Goal: Task Accomplishment & Management: Manage account settings

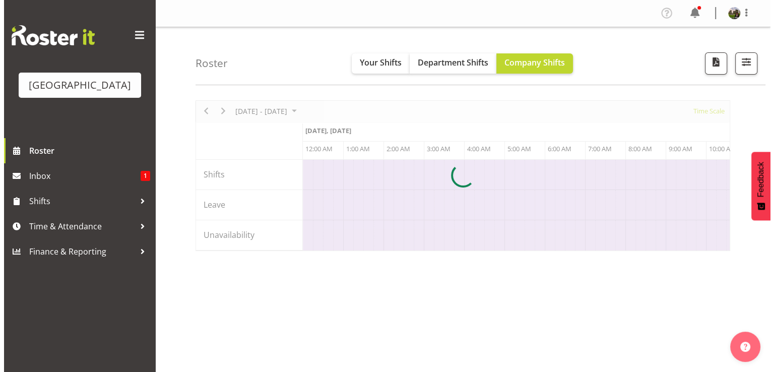
scroll to position [0, 3868]
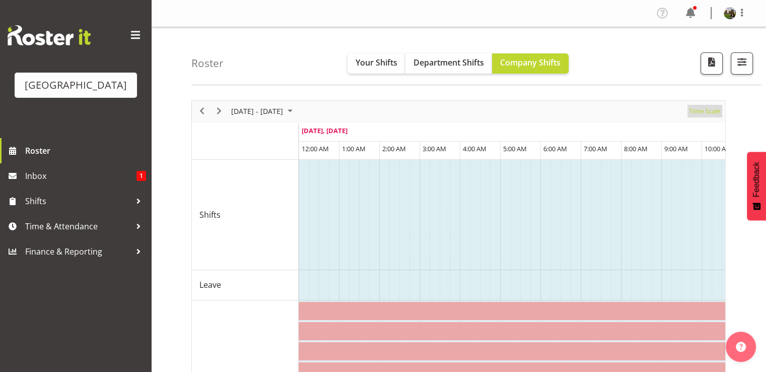
click at [701, 110] on span "Time Scale" at bounding box center [704, 111] width 33 height 13
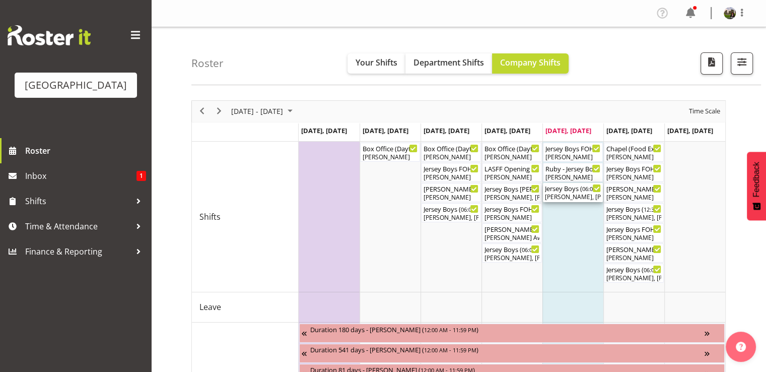
click at [570, 195] on div "[PERSON_NAME], [PERSON_NAME], [PERSON_NAME], [PERSON_NAME], [PERSON_NAME], [PER…" at bounding box center [573, 196] width 56 height 9
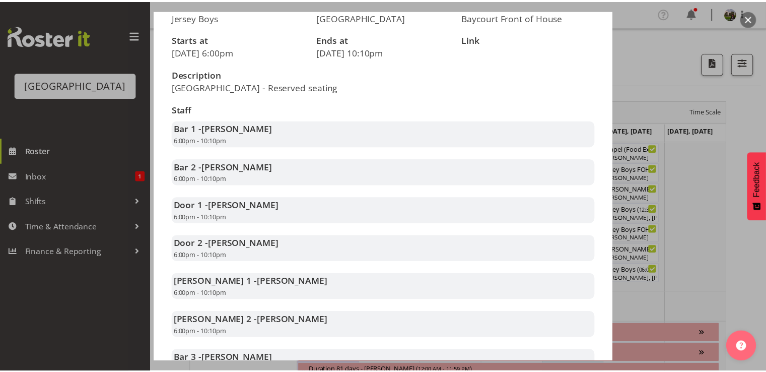
scroll to position [201, 0]
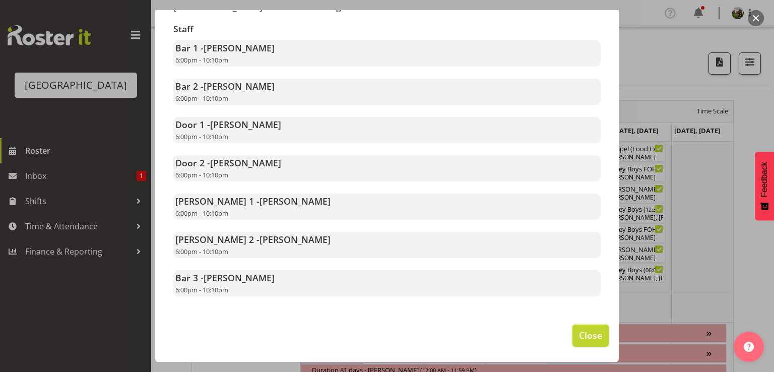
click at [579, 330] on span "Close" at bounding box center [590, 334] width 23 height 13
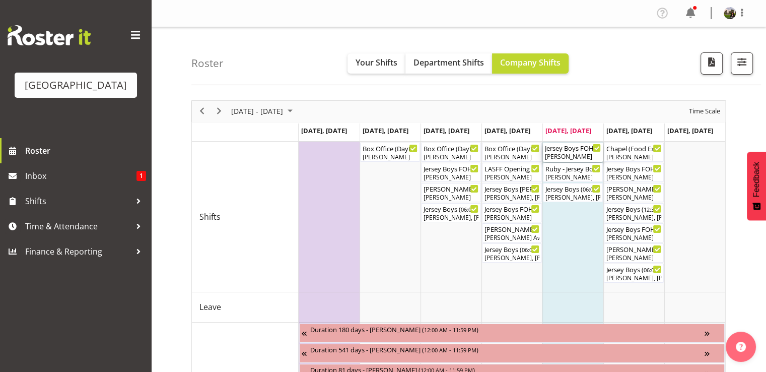
click at [557, 149] on div "Jersey Boys FOHM shift ( 05:15 PM - 10:25 PM )" at bounding box center [573, 148] width 56 height 10
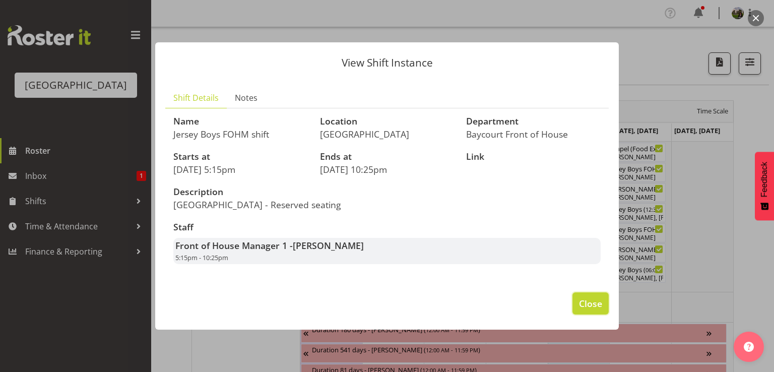
click at [591, 310] on span "Close" at bounding box center [590, 303] width 23 height 13
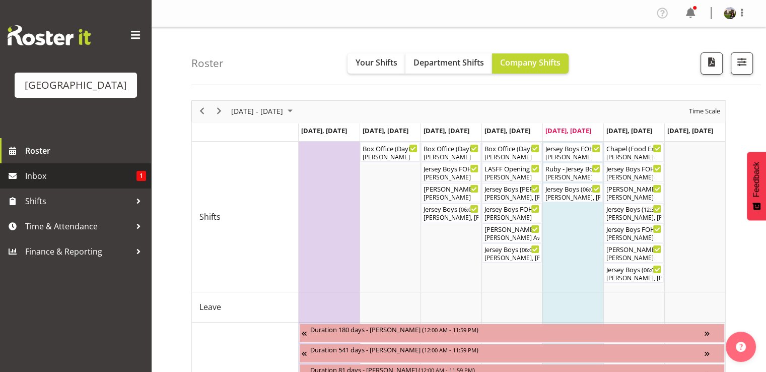
click at [40, 183] on span "Inbox" at bounding box center [80, 175] width 111 height 15
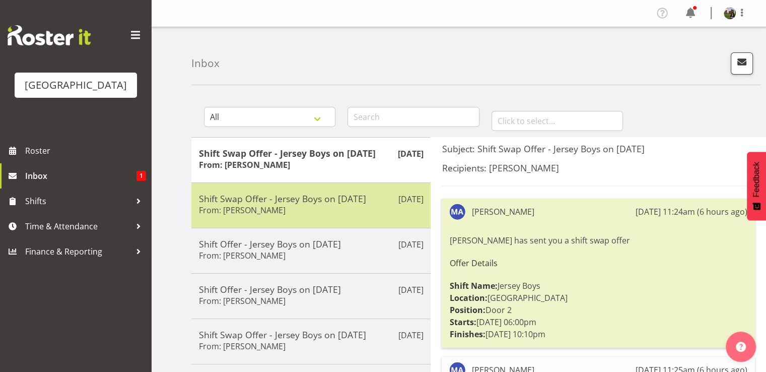
click at [270, 196] on h5 "Shift Swap Offer - Jersey Boys on [DATE]" at bounding box center [311, 198] width 224 height 11
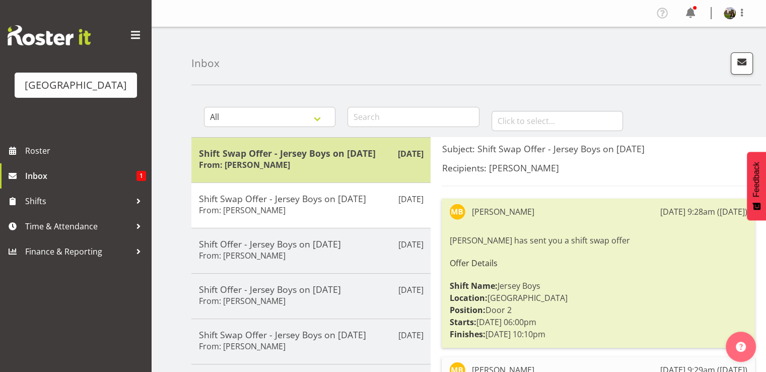
click at [297, 148] on h5 "Shift Swap Offer - Jersey Boys on [DATE]" at bounding box center [311, 153] width 224 height 11
